Goal: Transaction & Acquisition: Purchase product/service

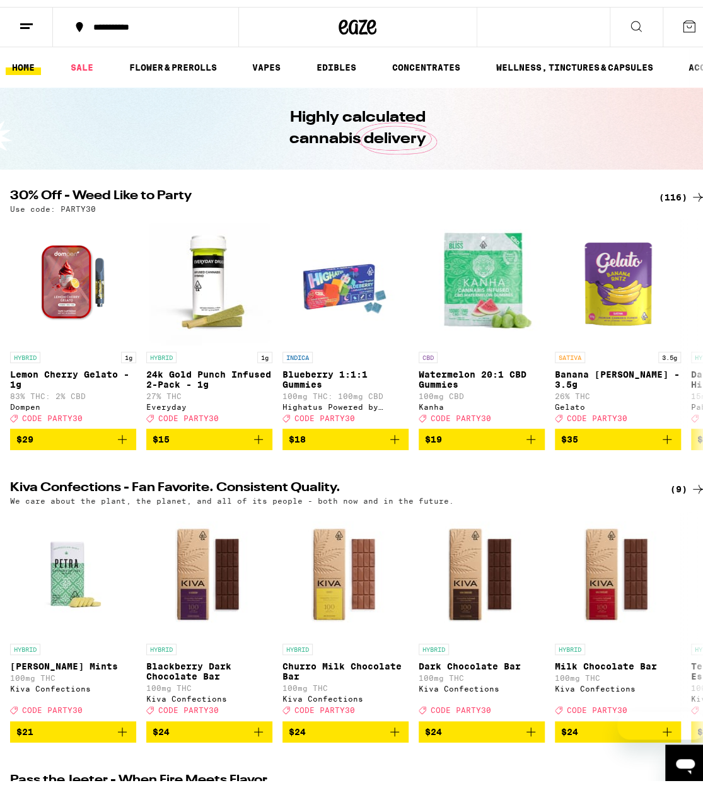
click at [659, 190] on div "(116)" at bounding box center [682, 190] width 47 height 15
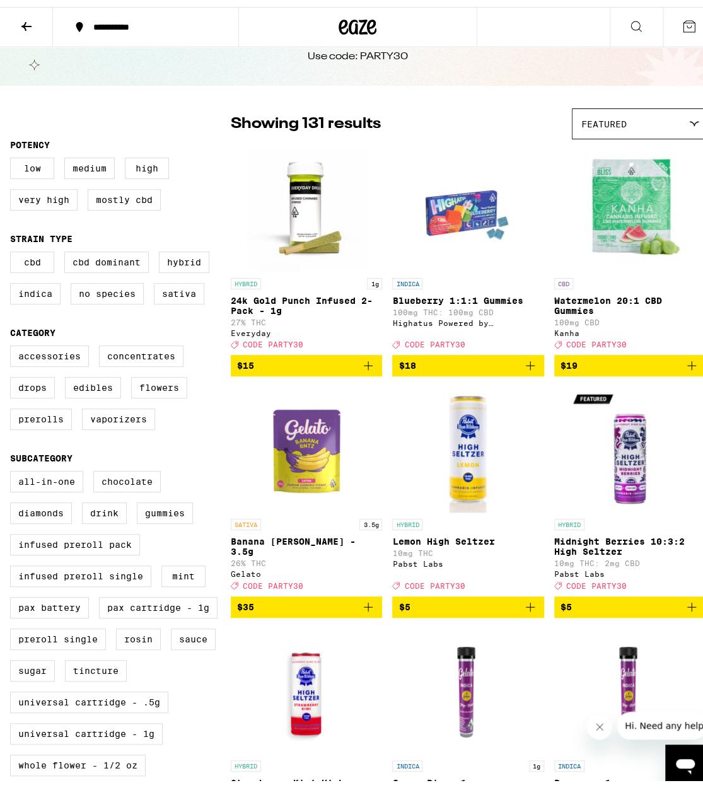
scroll to position [43, 0]
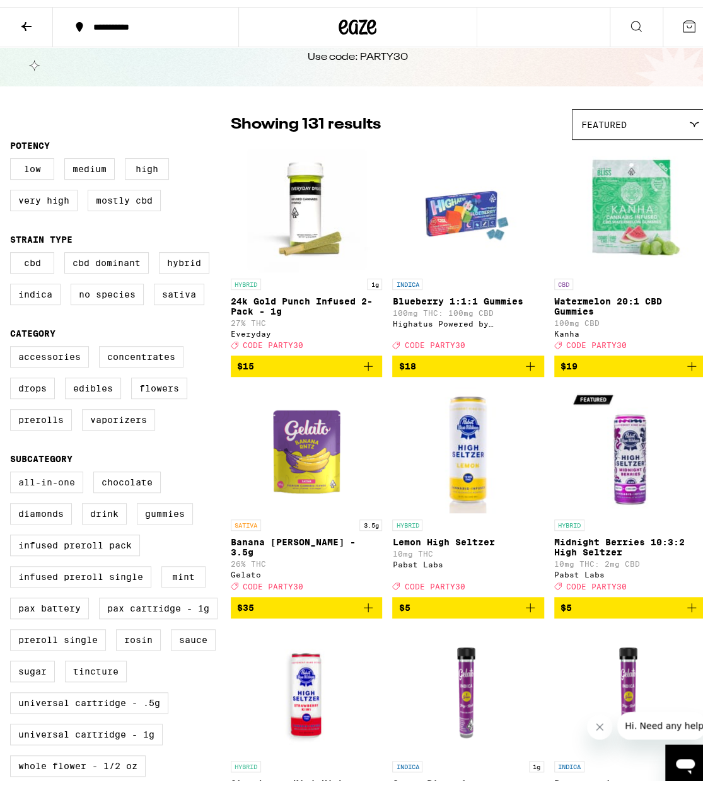
click at [27, 486] on label "All-In-One" at bounding box center [46, 475] width 73 height 21
click at [13, 467] on input "All-In-One" at bounding box center [13, 466] width 1 height 1
checkbox input "true"
